Goal: Task Accomplishment & Management: Use online tool/utility

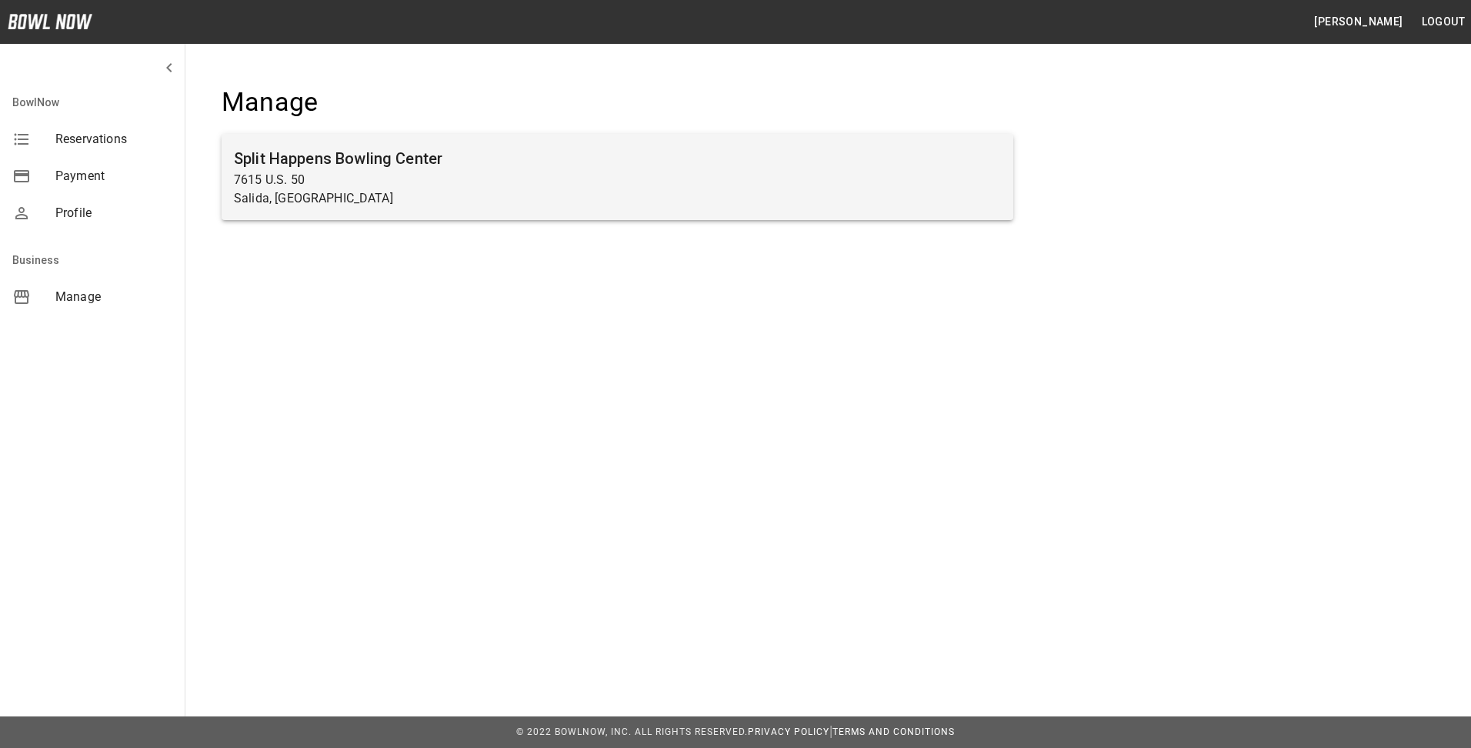
click at [296, 158] on h6 "Split Happens Bowling Center" at bounding box center [617, 158] width 767 height 25
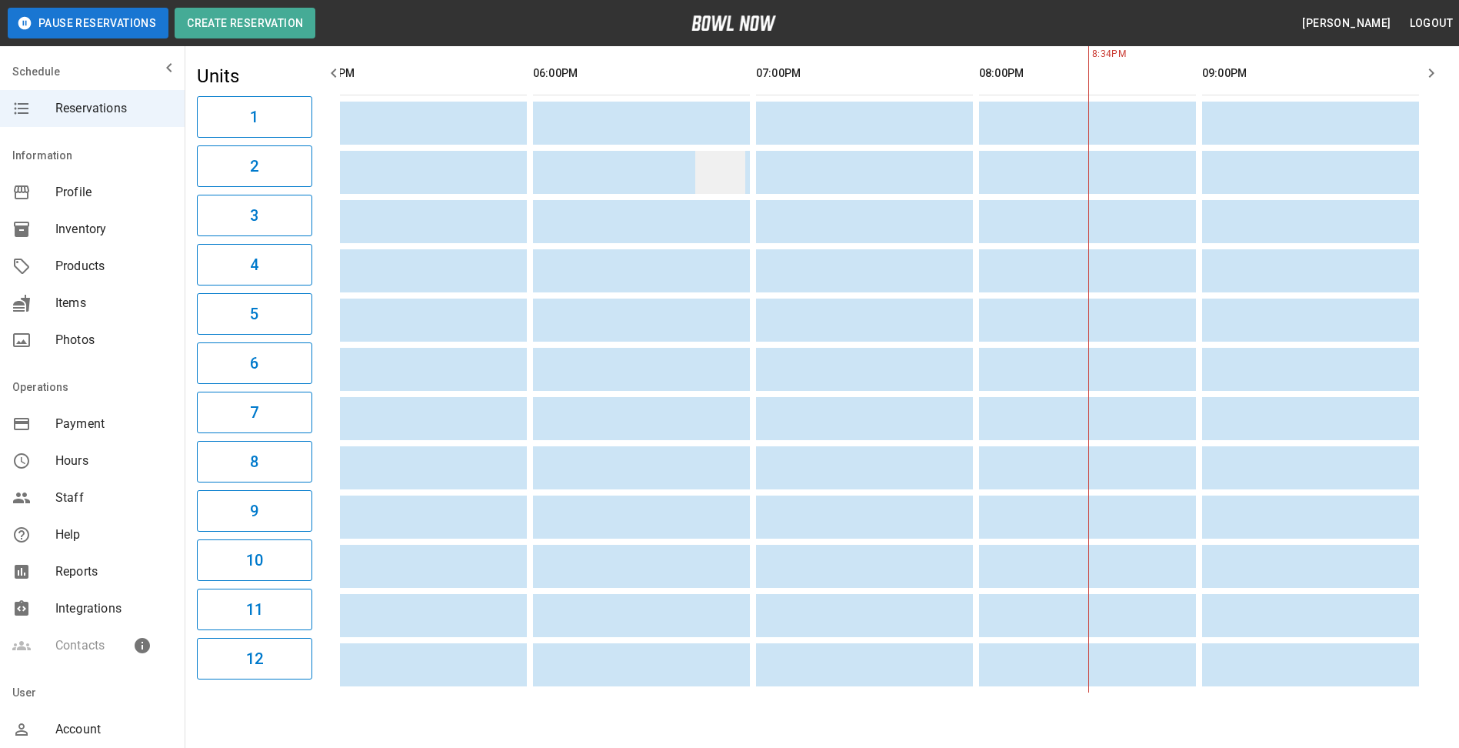
scroll to position [37, 0]
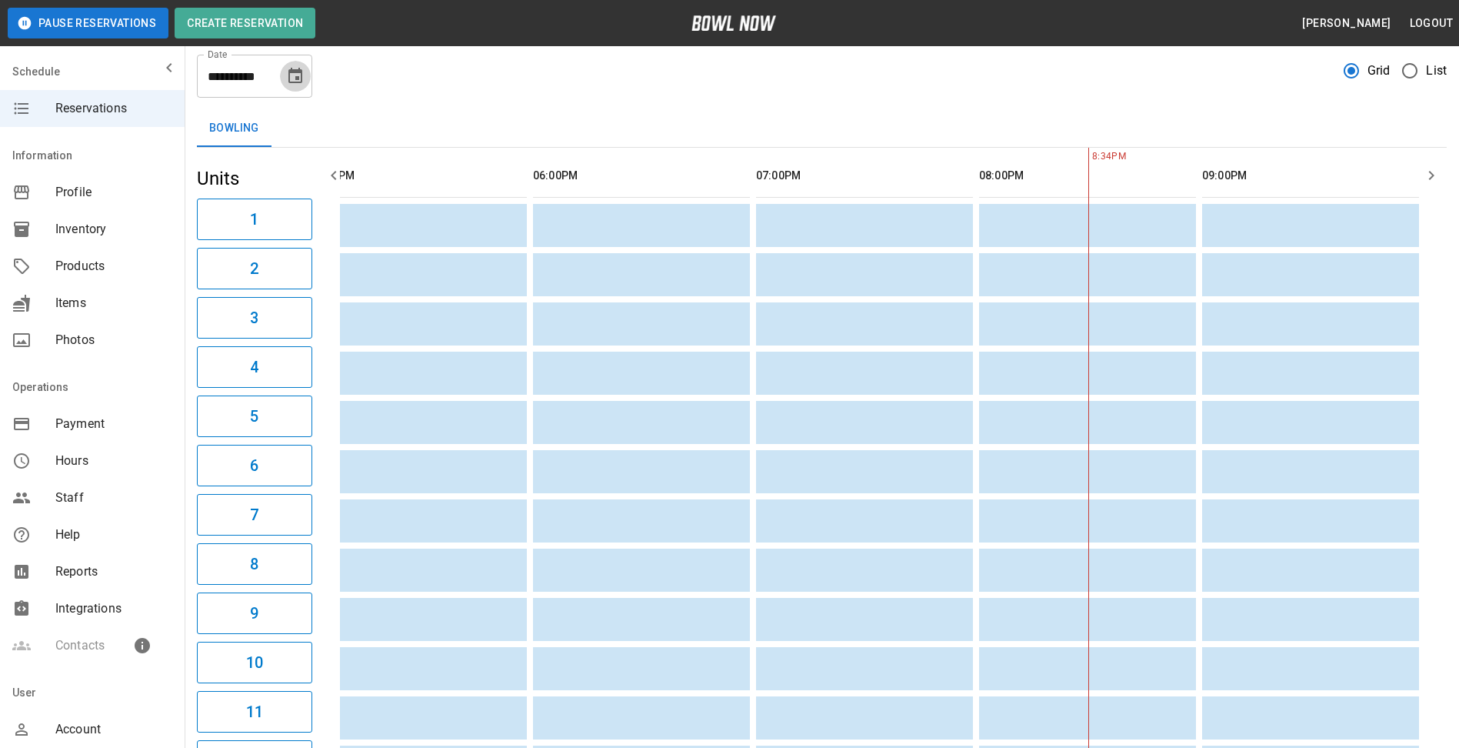
click at [299, 78] on icon "Choose date, selected date is Sep 3, 2025" at bounding box center [295, 75] width 14 height 15
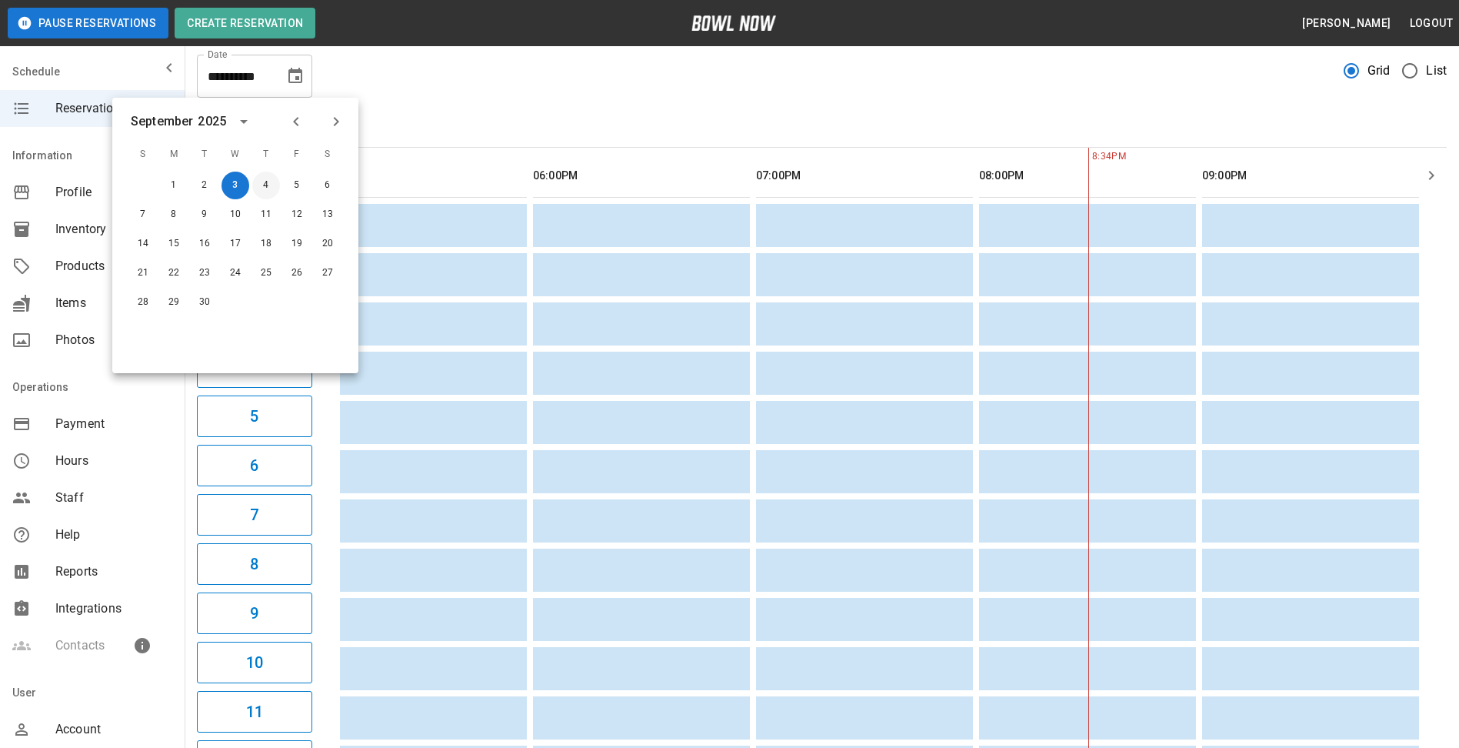
click at [275, 184] on button "4" at bounding box center [266, 186] width 28 height 28
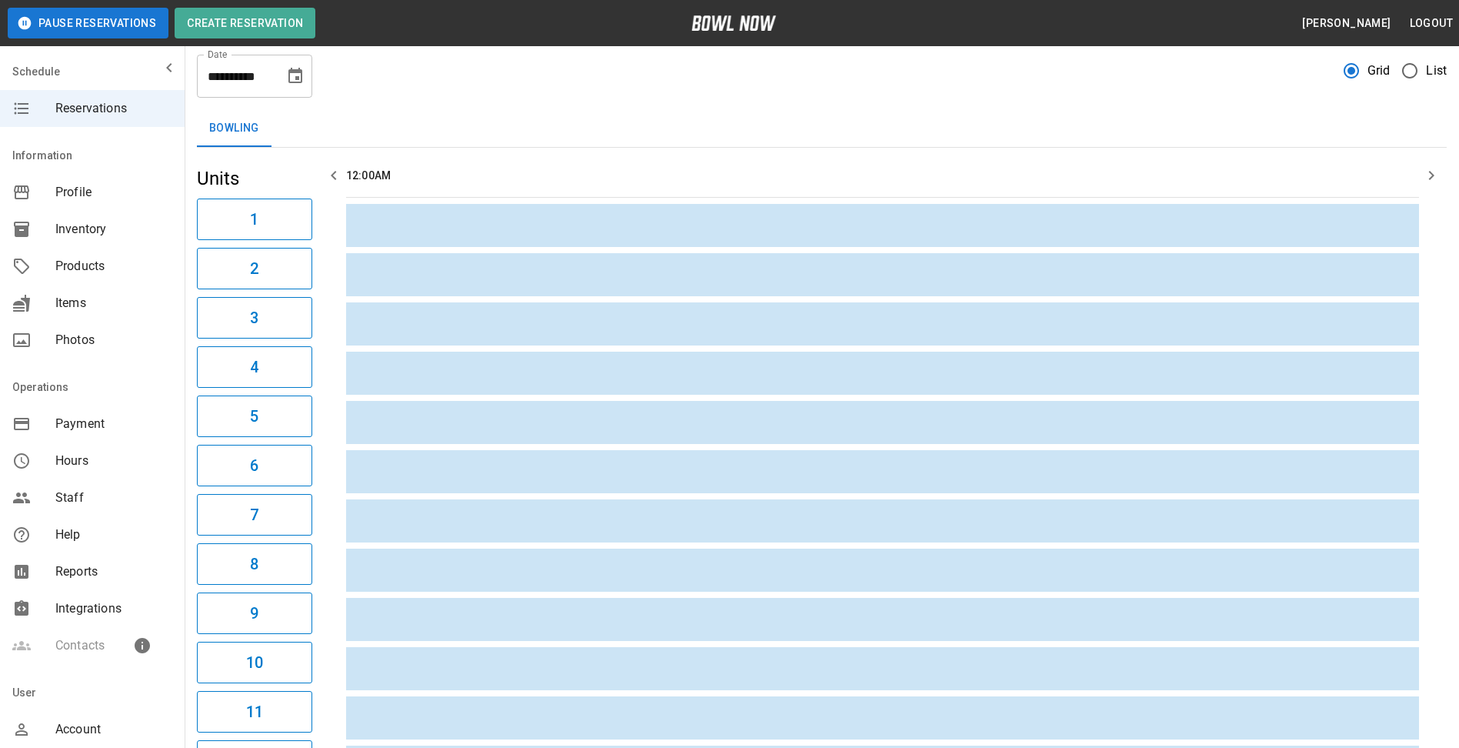
scroll to position [0, 0]
click at [298, 76] on icon "Choose date, selected date is Sep 4, 2025" at bounding box center [295, 75] width 14 height 15
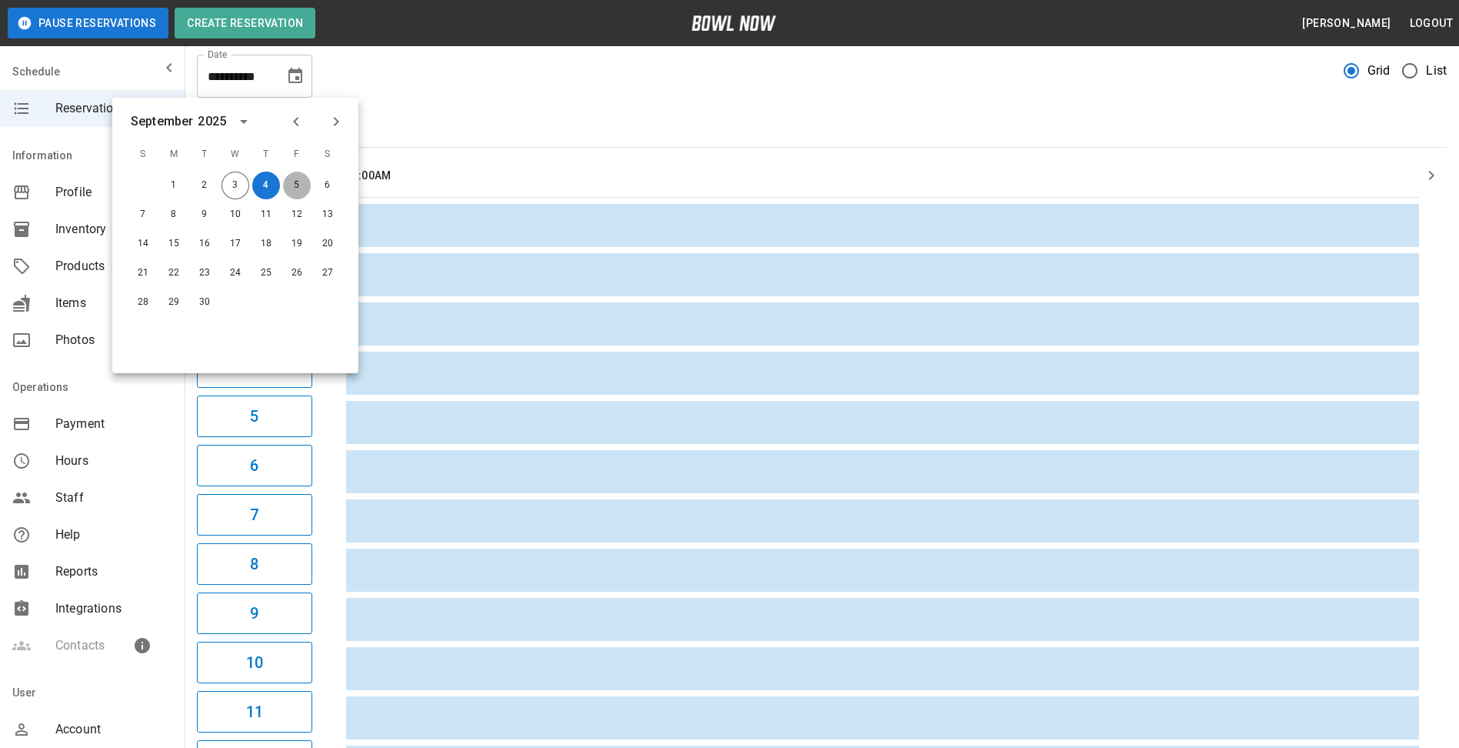
click at [295, 183] on button "5" at bounding box center [297, 186] width 28 height 28
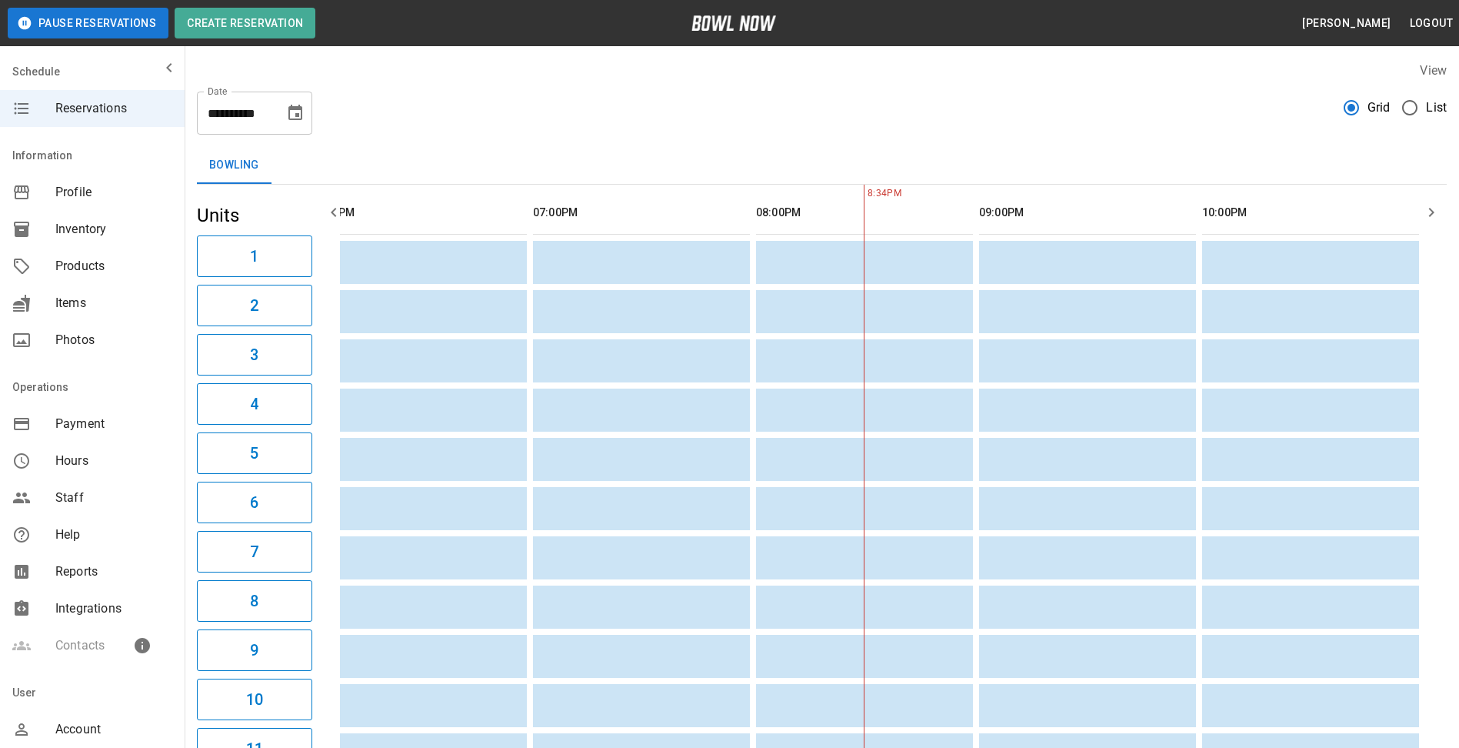
click at [288, 108] on icon "Choose date, selected date is Sep 5, 2025" at bounding box center [295, 113] width 18 height 18
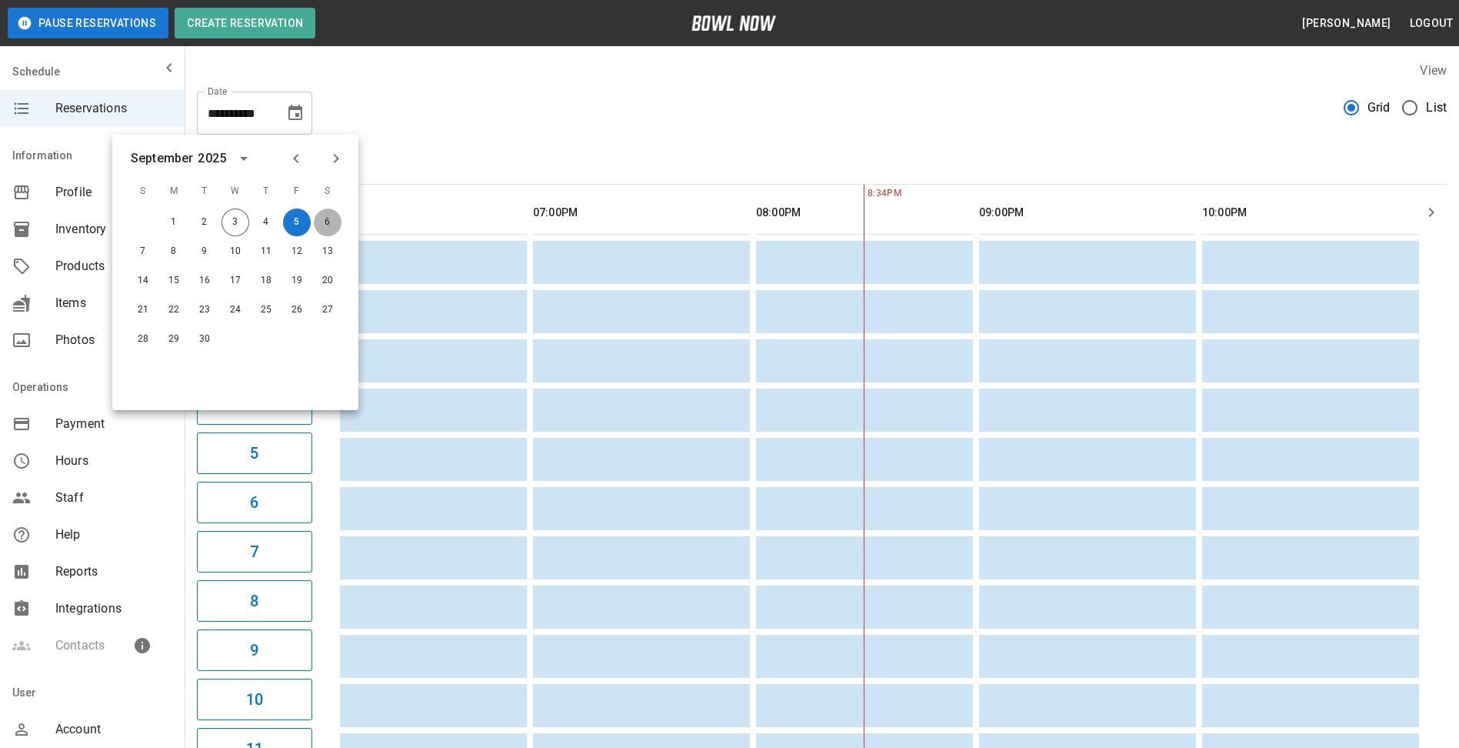
click at [331, 225] on button "6" at bounding box center [328, 222] width 28 height 28
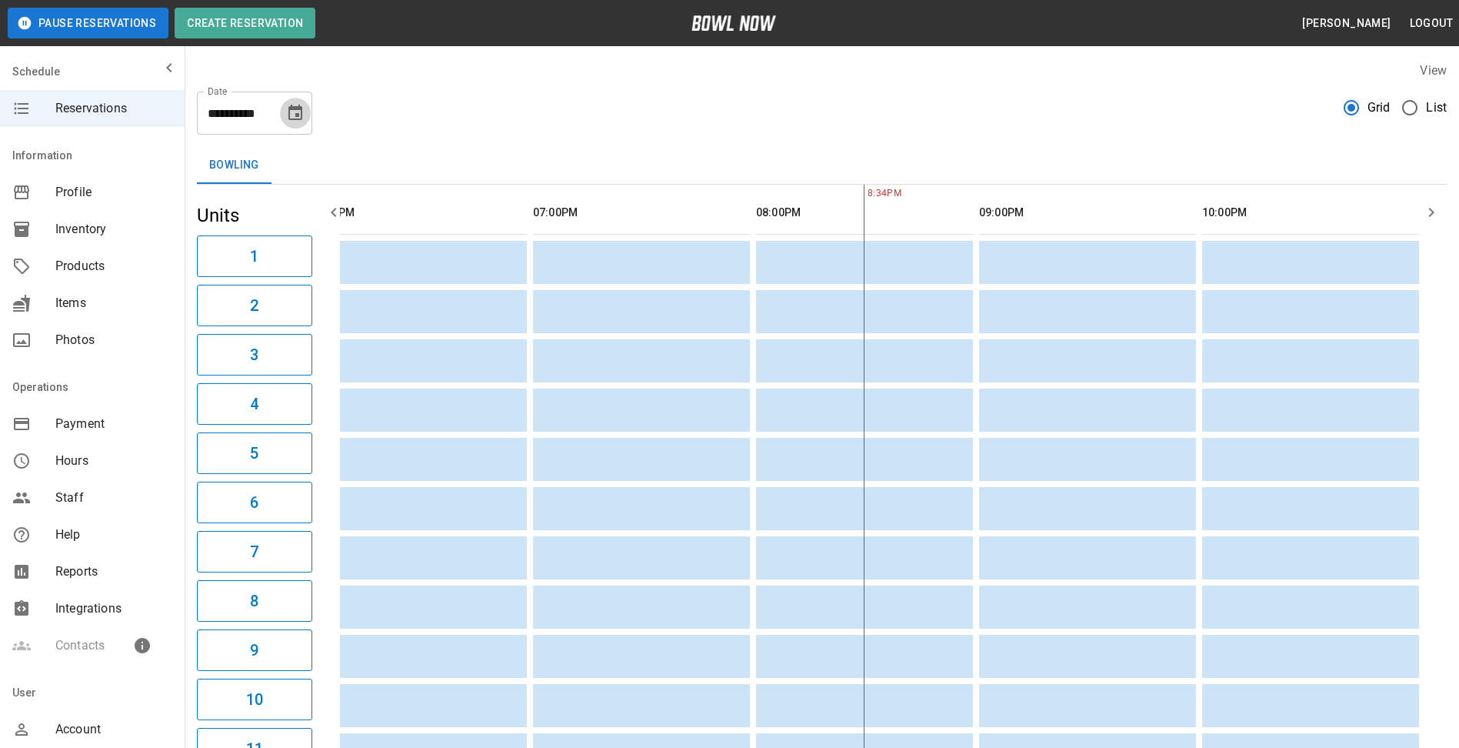
click at [298, 118] on icon "Choose date, selected date is Sep 6, 2025" at bounding box center [295, 113] width 18 height 18
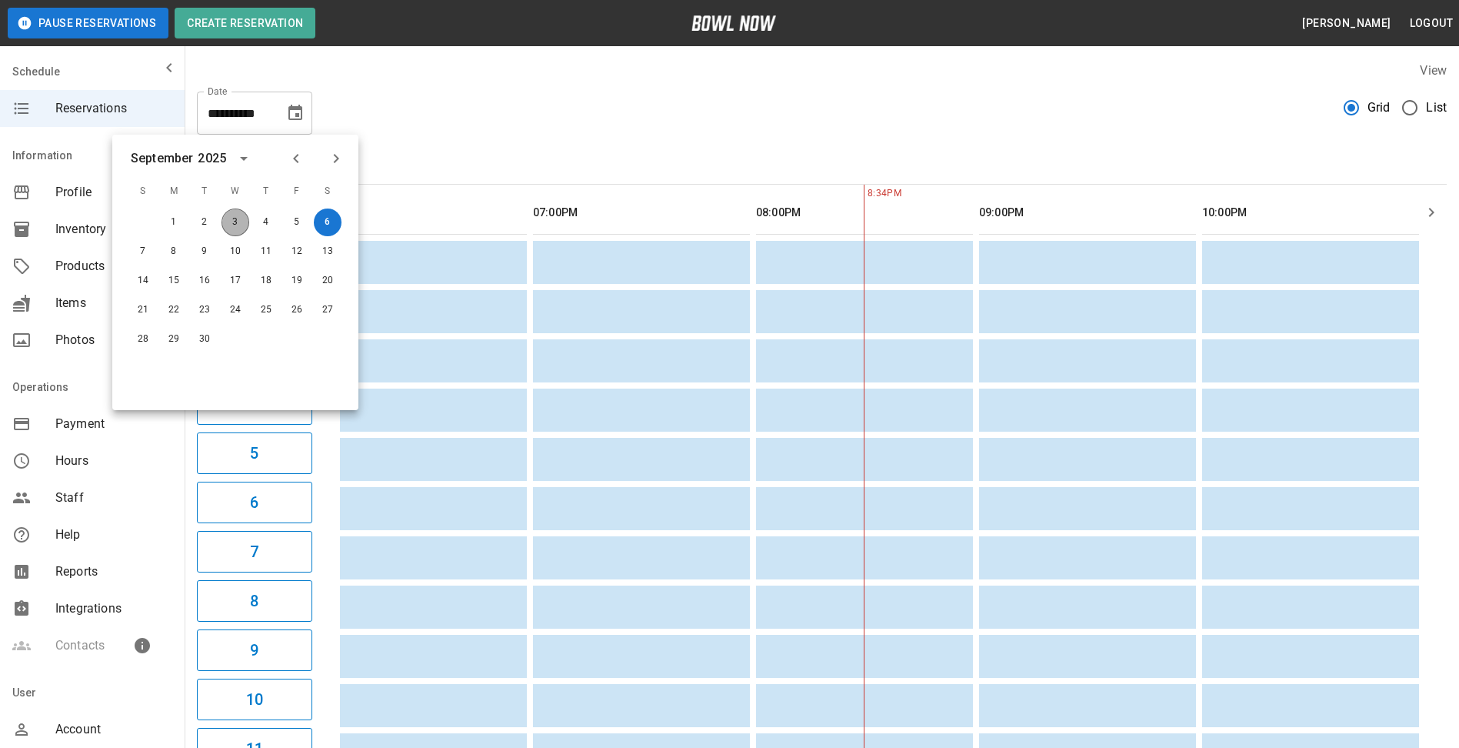
click at [240, 218] on button "3" at bounding box center [236, 222] width 28 height 28
type input "**********"
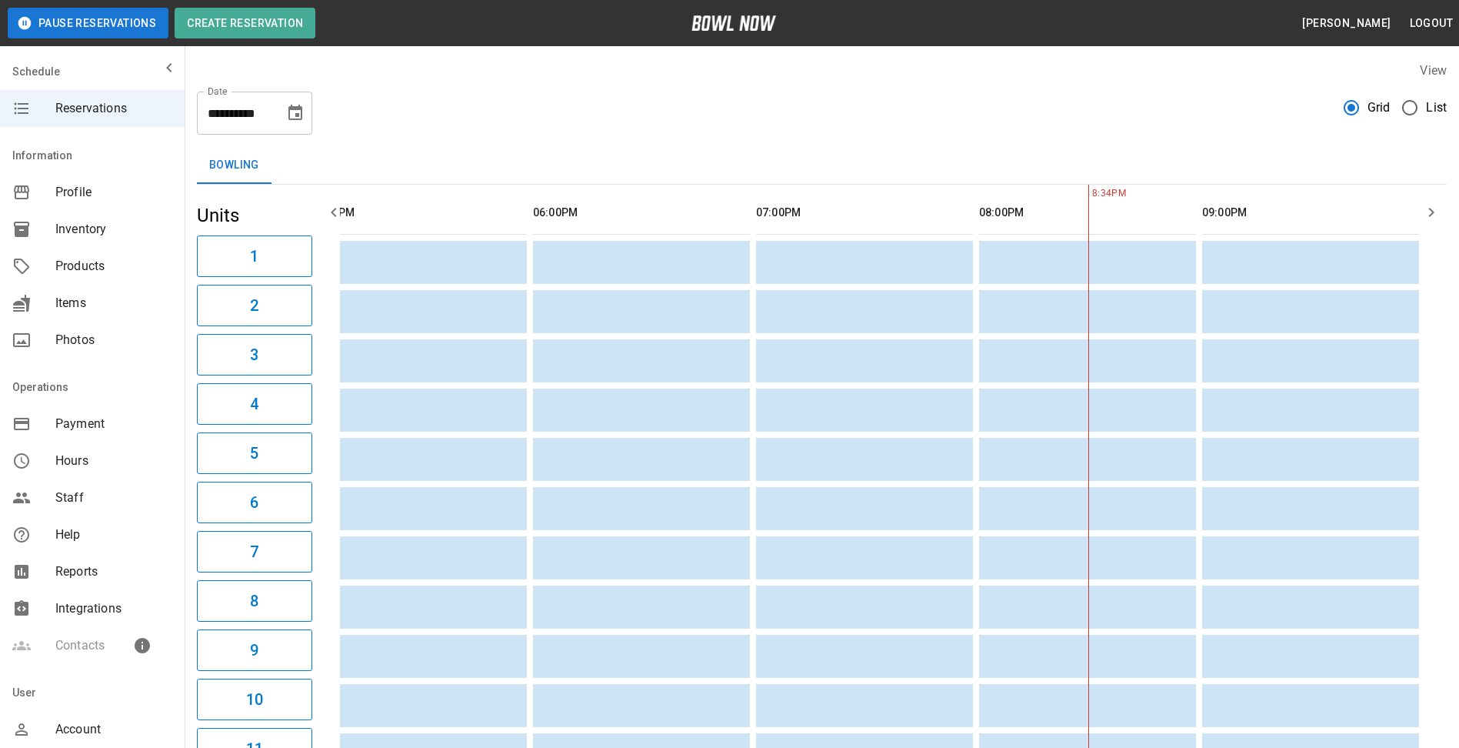
click at [86, 230] on span "Inventory" at bounding box center [113, 229] width 117 height 18
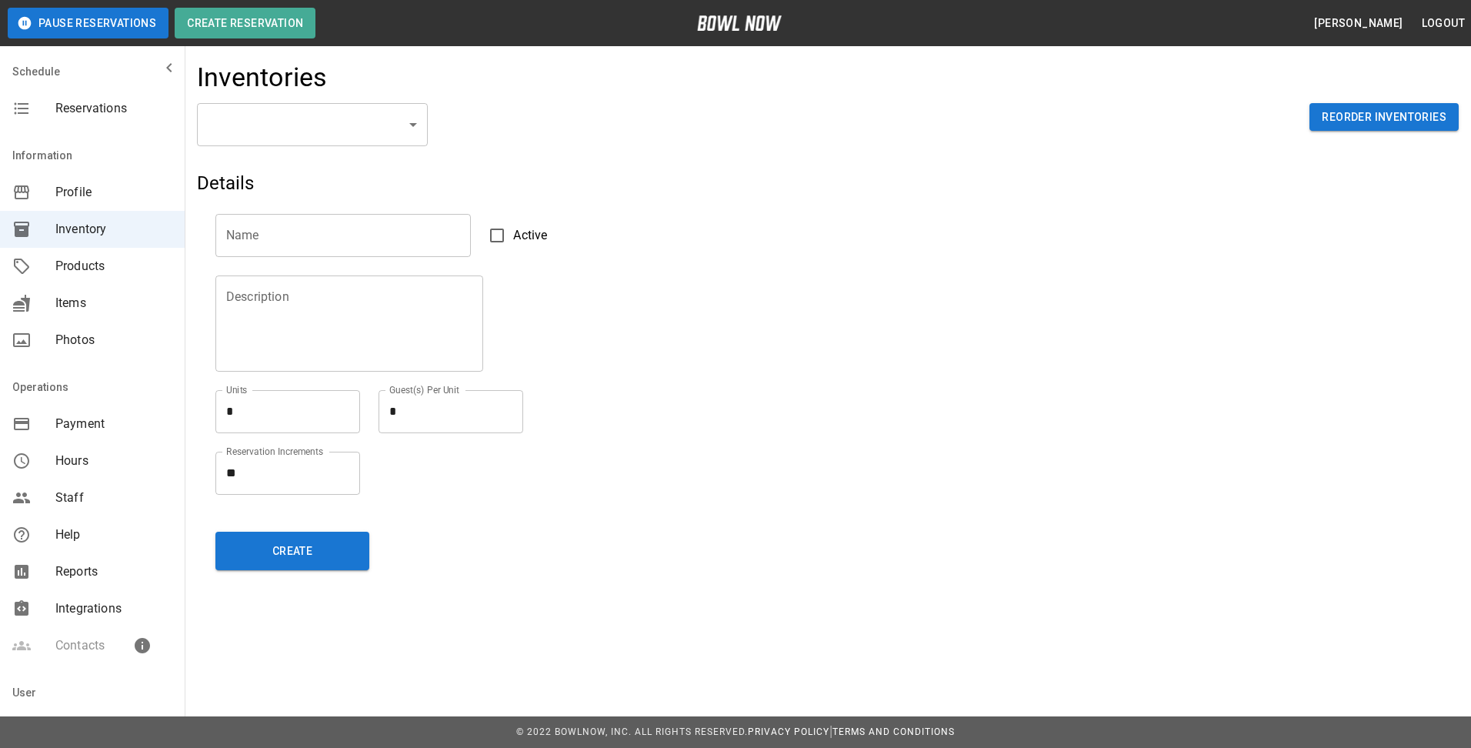
click at [72, 270] on span "Products" at bounding box center [113, 266] width 117 height 18
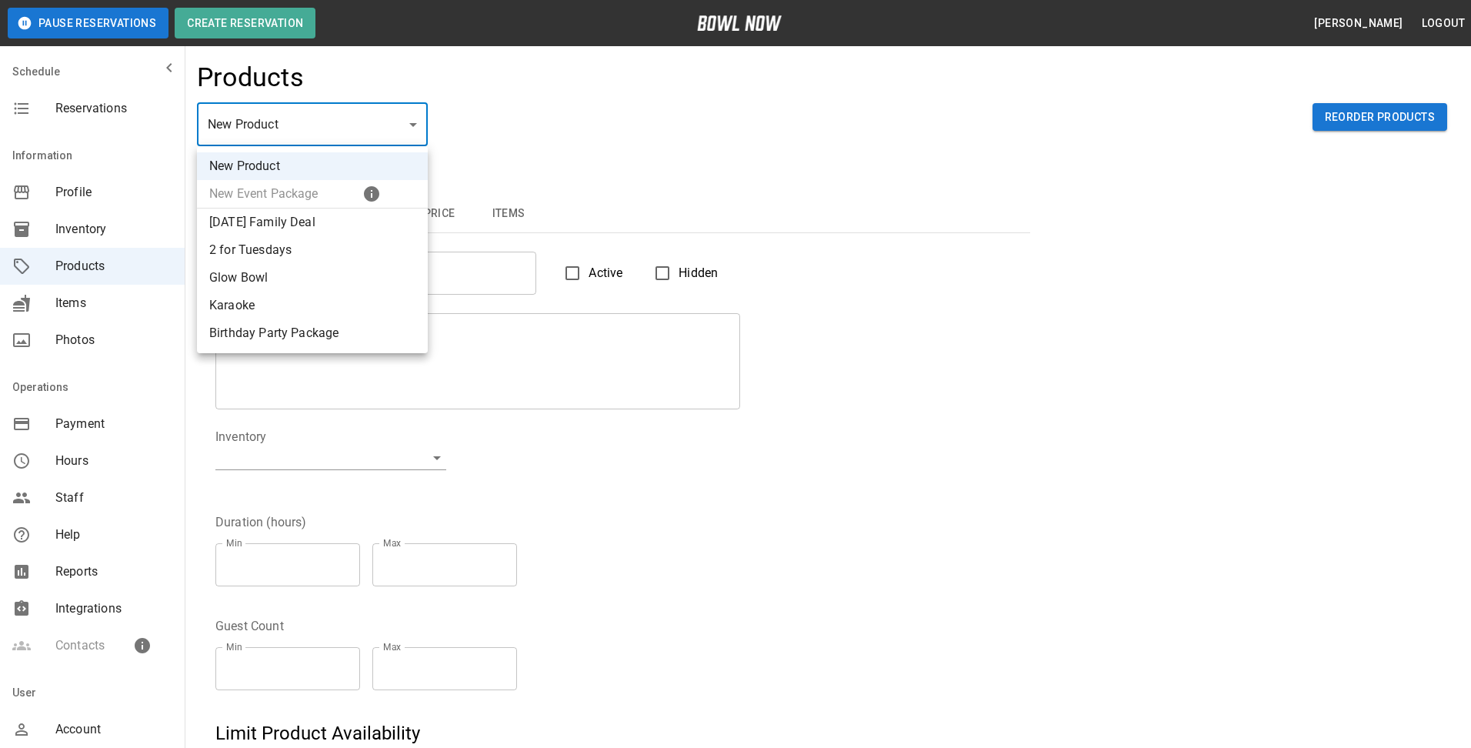
click at [508, 128] on div at bounding box center [735, 374] width 1471 height 748
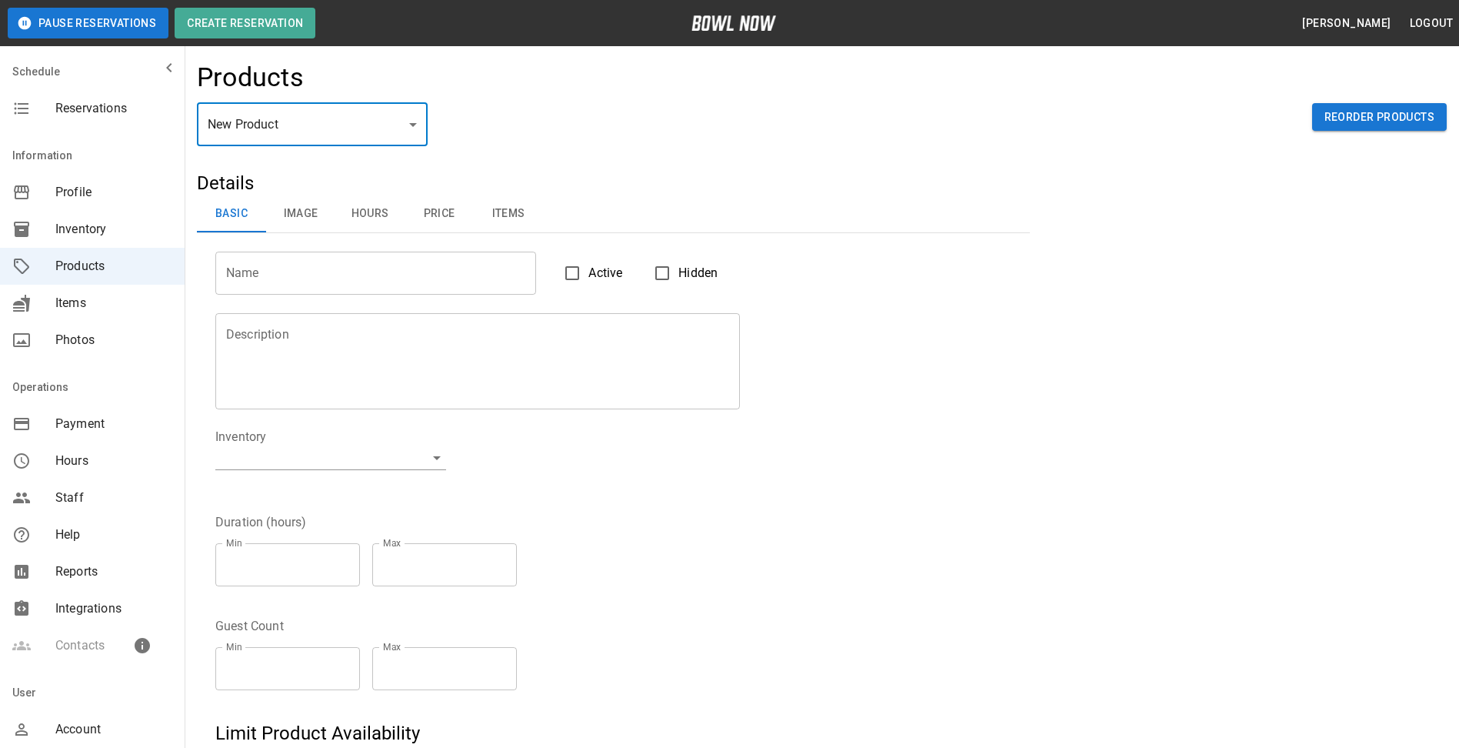
click at [88, 308] on span "Items" at bounding box center [113, 303] width 117 height 18
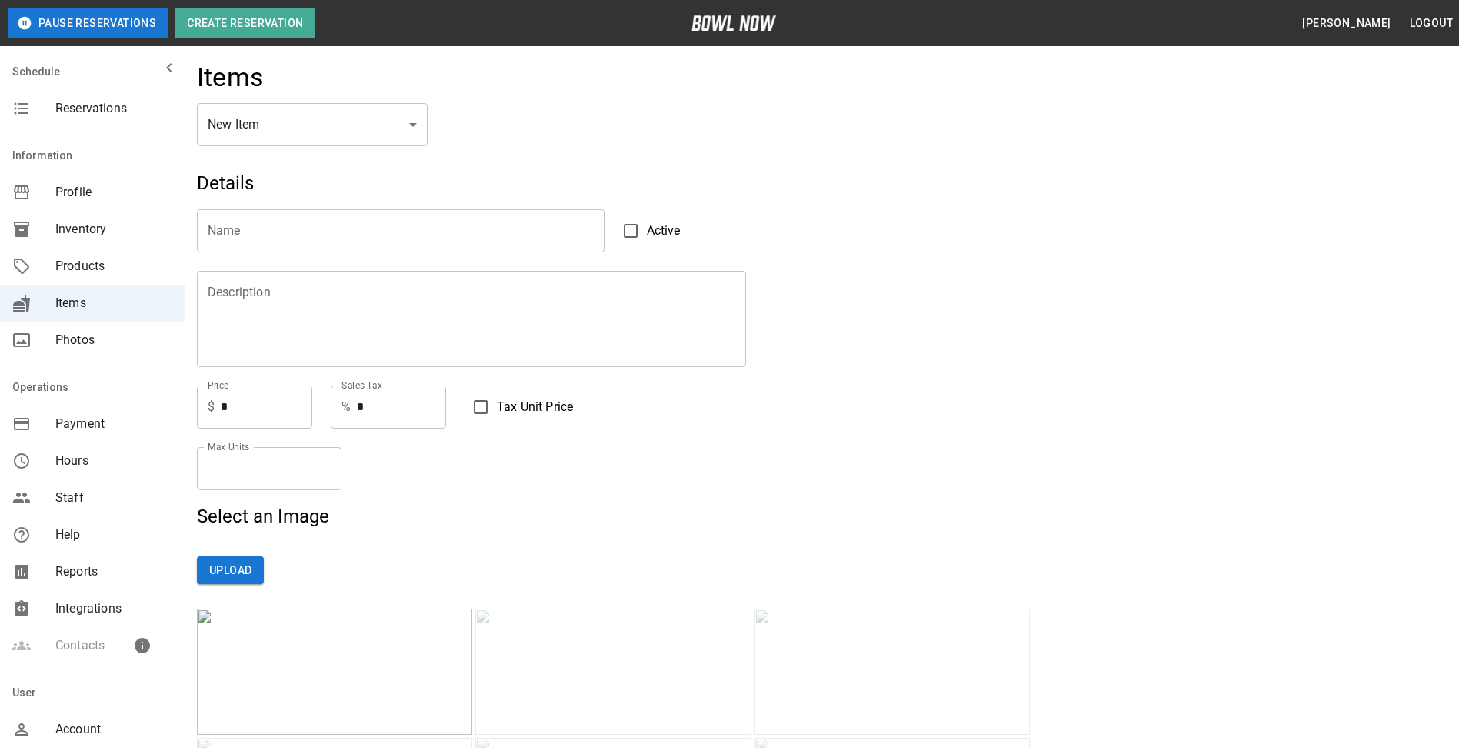
click at [68, 223] on span "Inventory" at bounding box center [113, 229] width 117 height 18
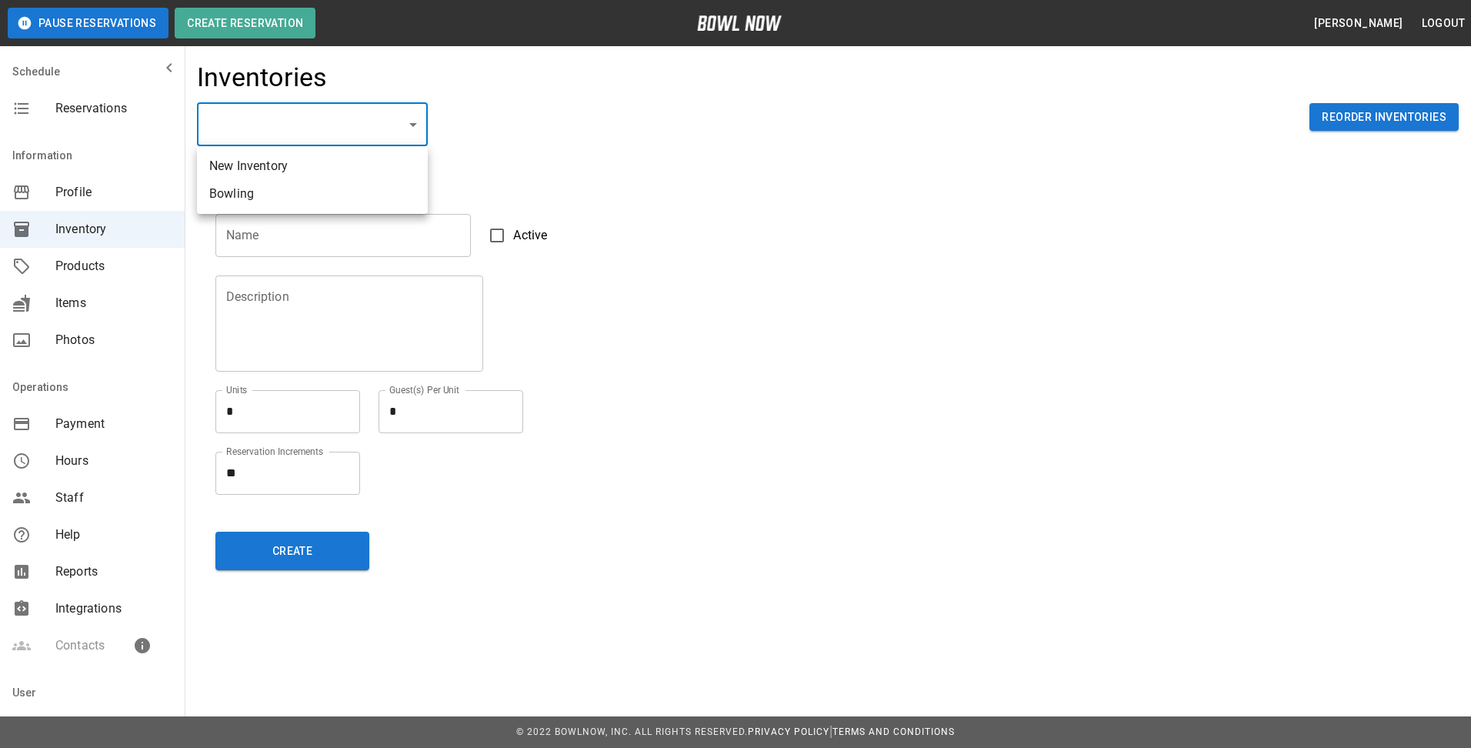
click at [275, 192] on li "Bowling" at bounding box center [312, 194] width 231 height 28
type input "**********"
type input "*******"
type textarea "**"
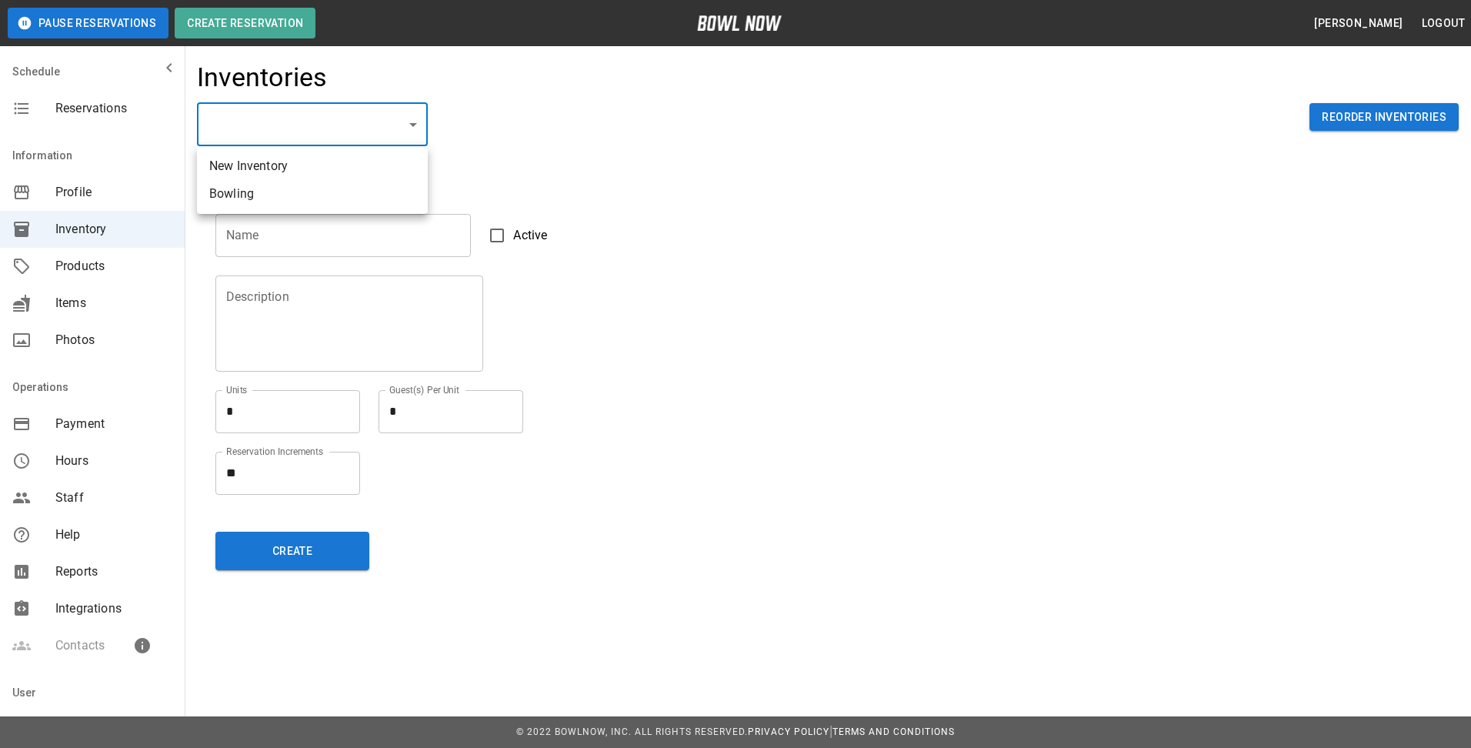
type textarea "*"
